Goal: Task Accomplishment & Management: Manage account settings

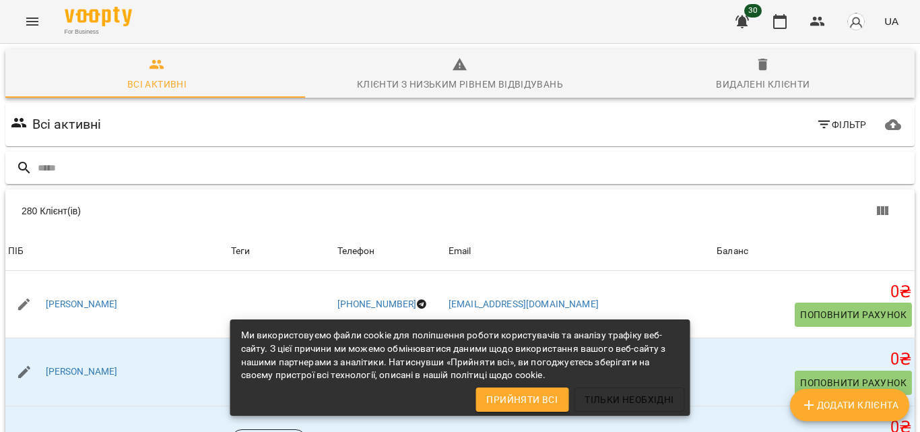
type input "*"
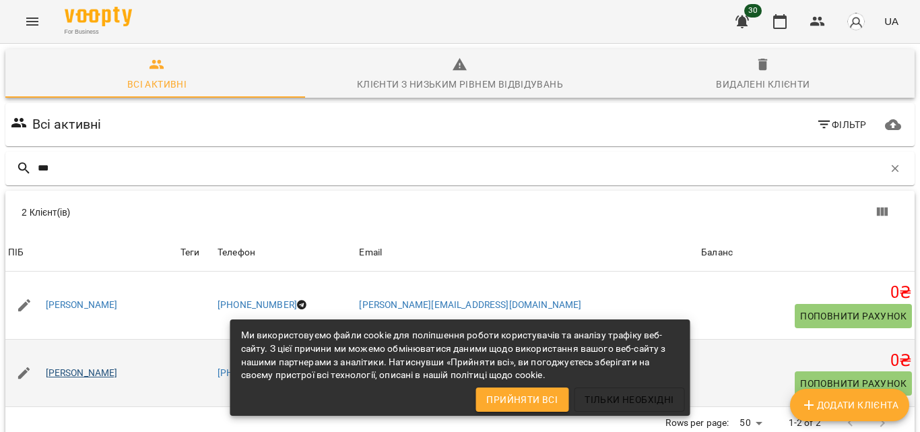
type input "***"
click at [79, 377] on link "[PERSON_NAME]" at bounding box center [82, 373] width 72 height 13
